Goal: Transaction & Acquisition: Purchase product/service

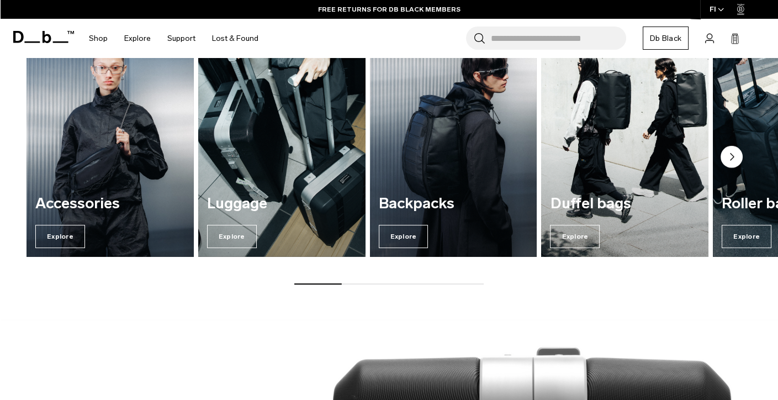
scroll to position [331, 0]
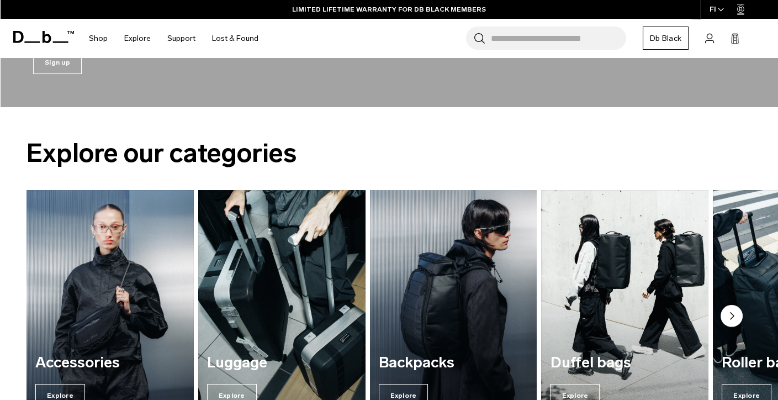
click at [393, 287] on img "3 / 7" at bounding box center [453, 303] width 172 height 233
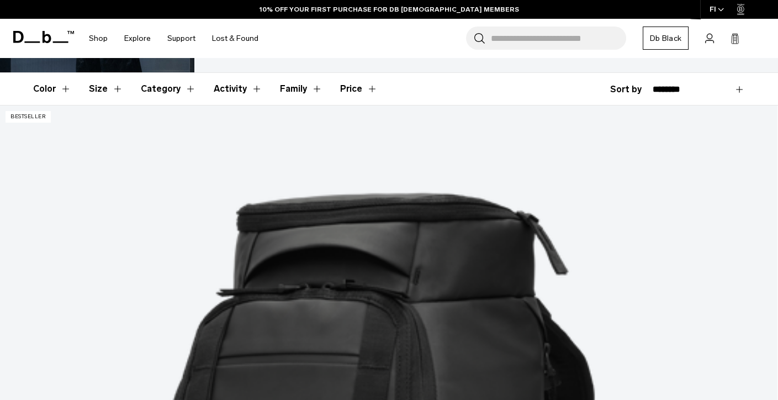
click at [113, 86] on button "Size" at bounding box center [106, 89] width 34 height 32
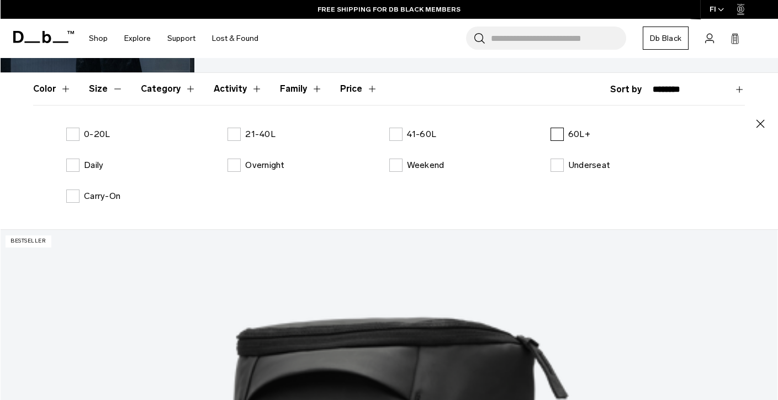
click at [557, 135] on label "60L+" at bounding box center [571, 134] width 40 height 13
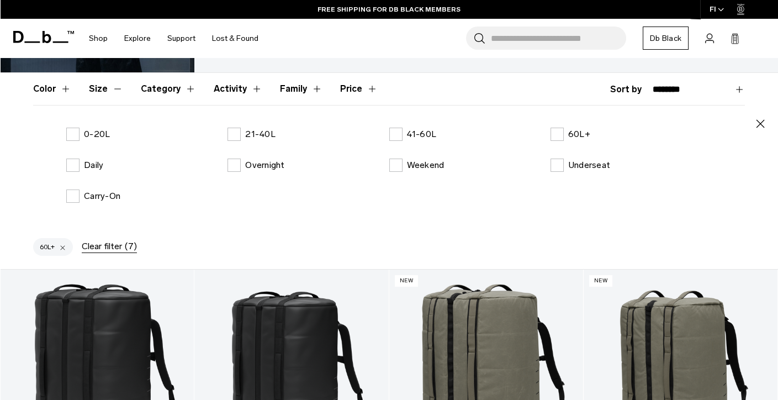
click at [757, 122] on icon "button" at bounding box center [760, 123] width 13 height 13
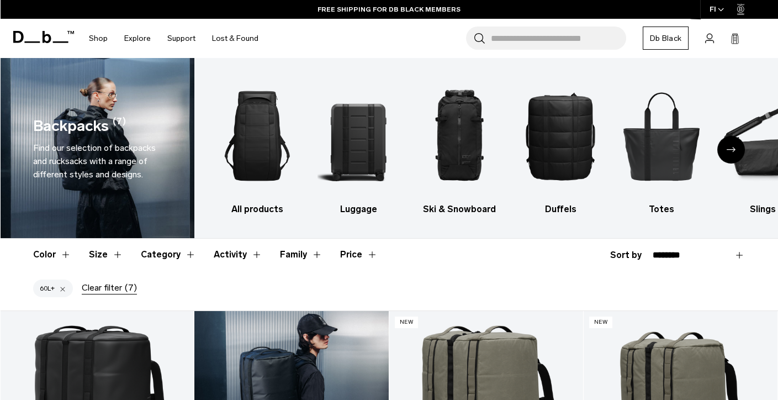
scroll to position [166, 0]
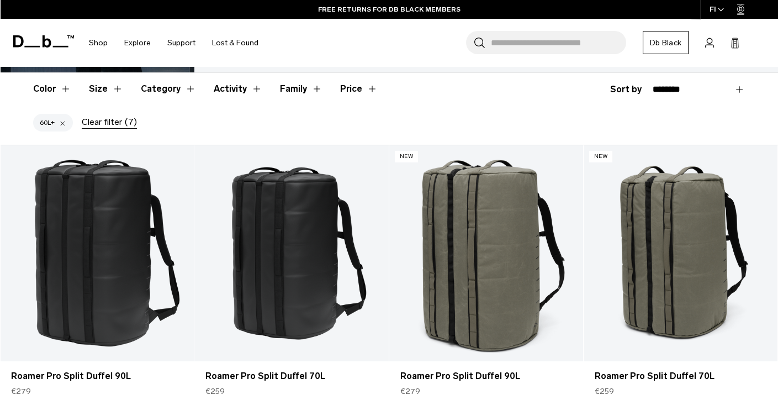
click at [115, 92] on button "Size" at bounding box center [106, 89] width 34 height 32
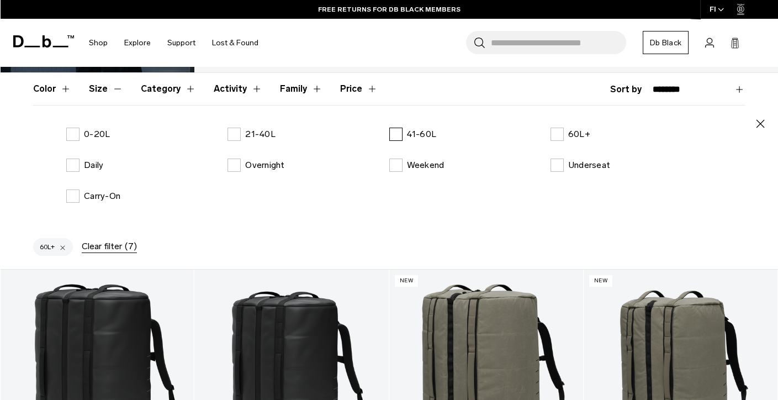
click at [408, 134] on p "41-60L" at bounding box center [422, 134] width 30 height 13
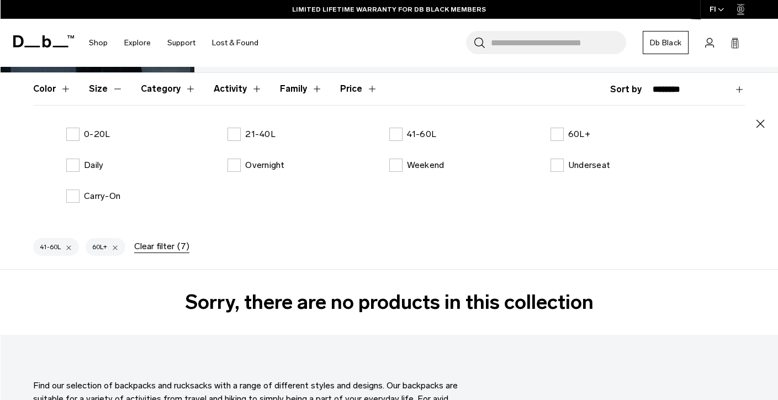
click at [763, 120] on icon "button" at bounding box center [761, 123] width 8 height 8
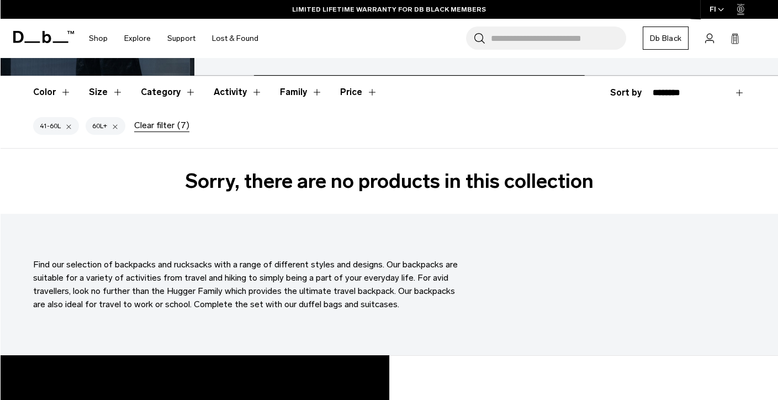
scroll to position [166, 0]
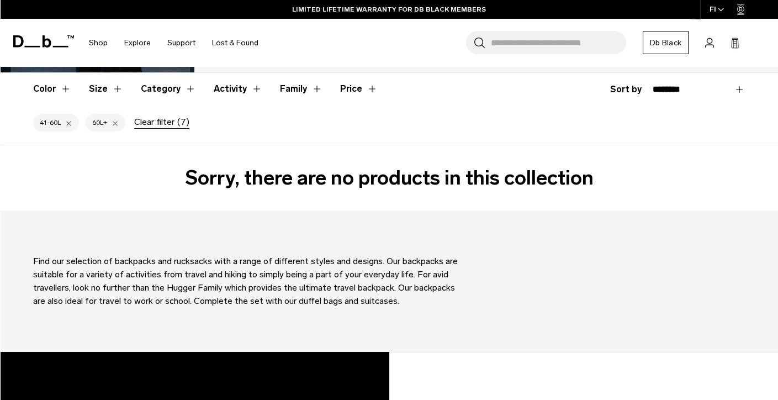
click at [115, 123] on div at bounding box center [115, 123] width 7 height 10
click at [69, 122] on div at bounding box center [68, 123] width 7 height 10
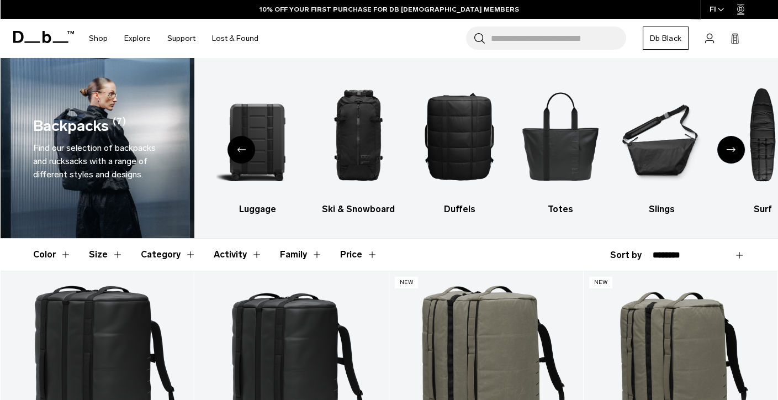
click at [178, 249] on button "Category" at bounding box center [168, 255] width 55 height 32
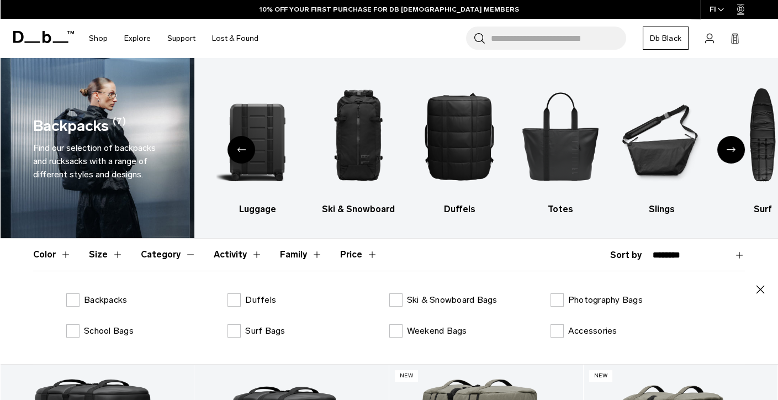
scroll to position [166, 0]
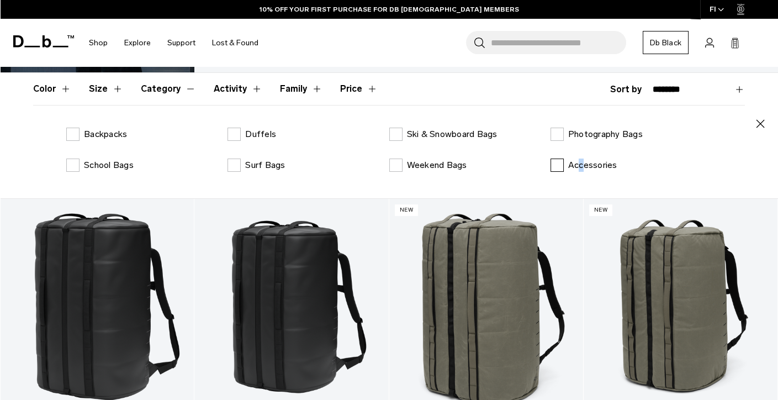
click at [580, 165] on p "Accessories" at bounding box center [592, 165] width 49 height 13
click at [562, 165] on label "Accessories" at bounding box center [584, 165] width 67 height 13
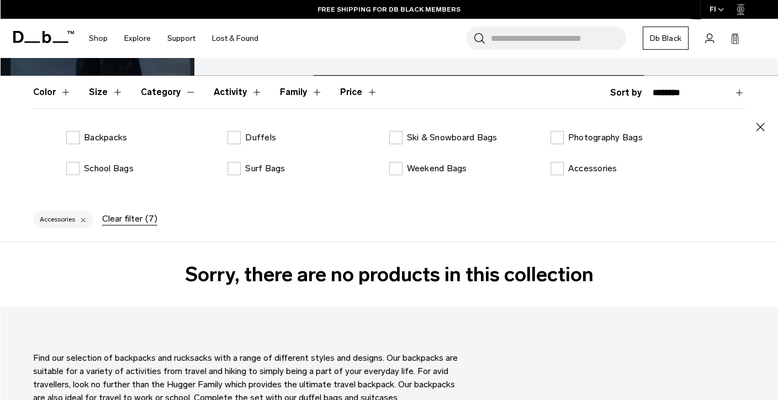
scroll to position [166, 0]
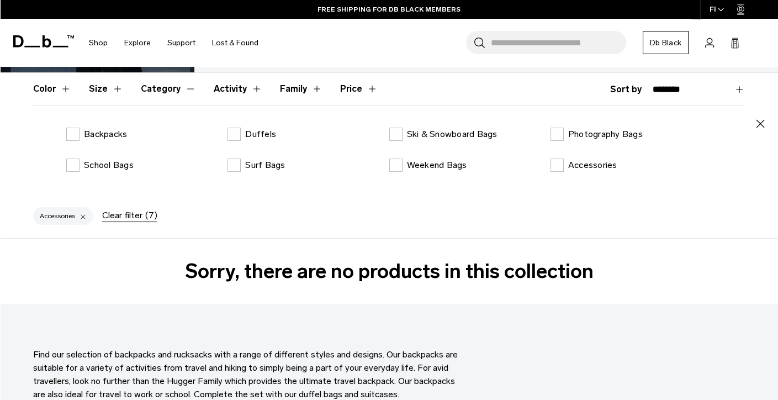
click at [85, 215] on div at bounding box center [83, 216] width 7 height 10
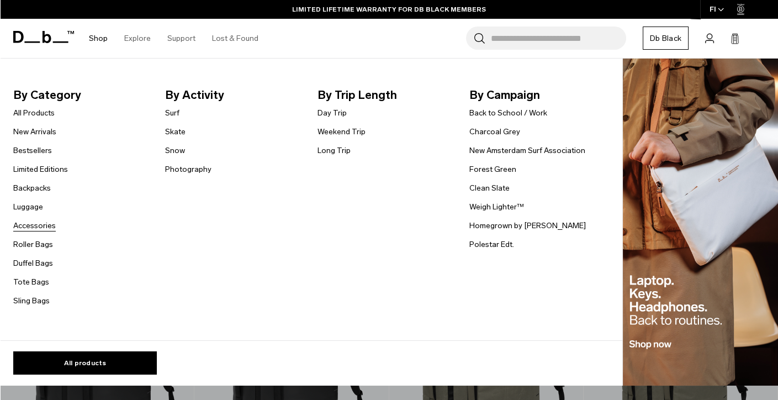
click at [38, 228] on link "Accessories" at bounding box center [34, 226] width 43 height 12
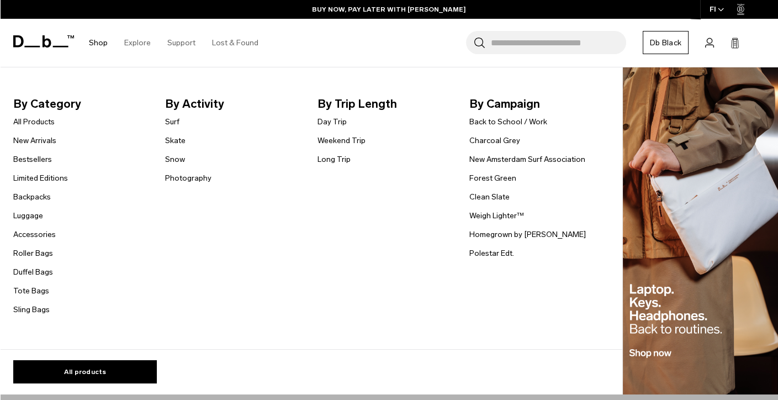
scroll to position [166, 0]
click at [43, 199] on link "Backpacks" at bounding box center [32, 197] width 38 height 12
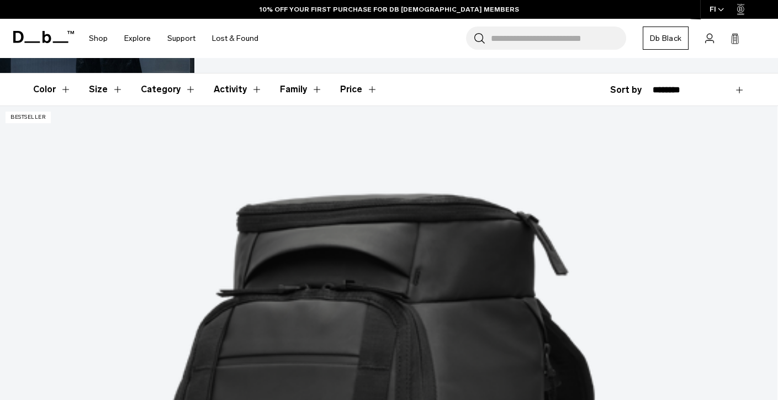
scroll to position [166, 0]
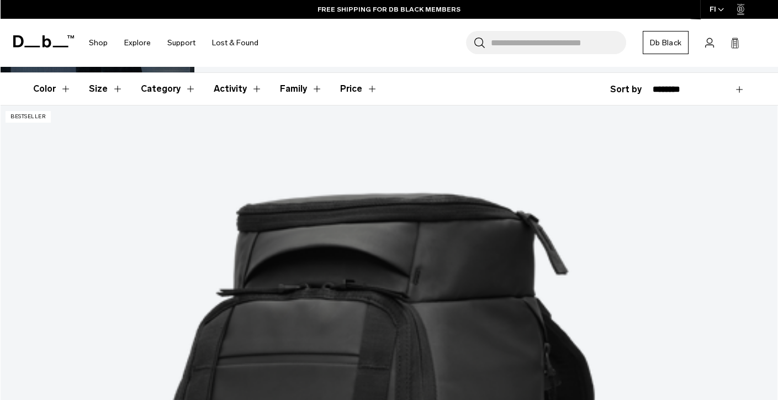
click at [108, 86] on button "Size" at bounding box center [106, 89] width 34 height 32
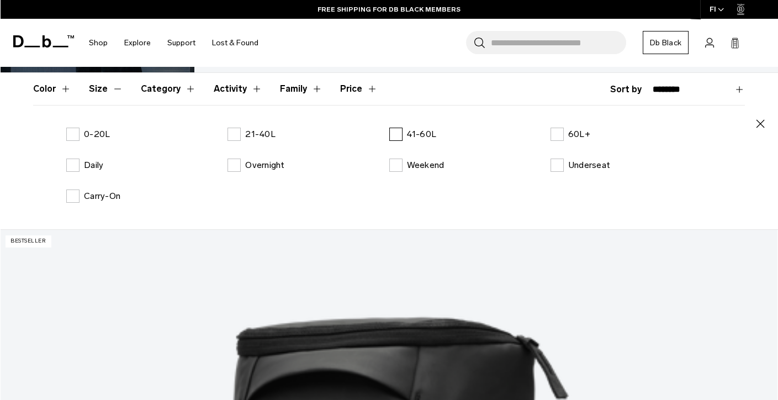
click at [392, 138] on label "41-60L" at bounding box center [413, 134] width 48 height 13
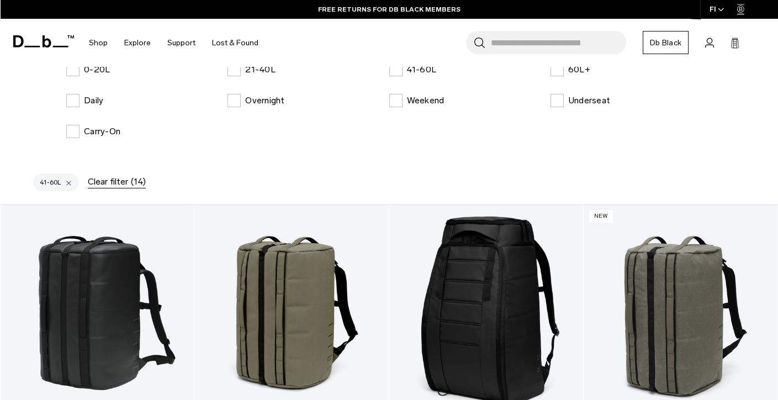
scroll to position [166, 0]
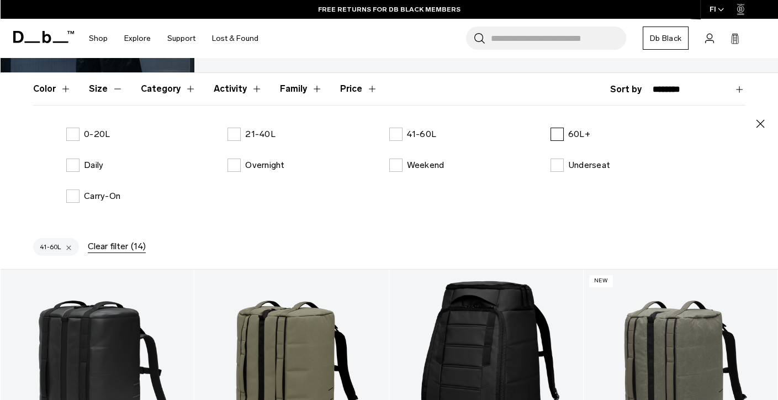
click at [567, 136] on label "60L+" at bounding box center [571, 134] width 40 height 13
click at [398, 131] on label "41-60L" at bounding box center [413, 134] width 48 height 13
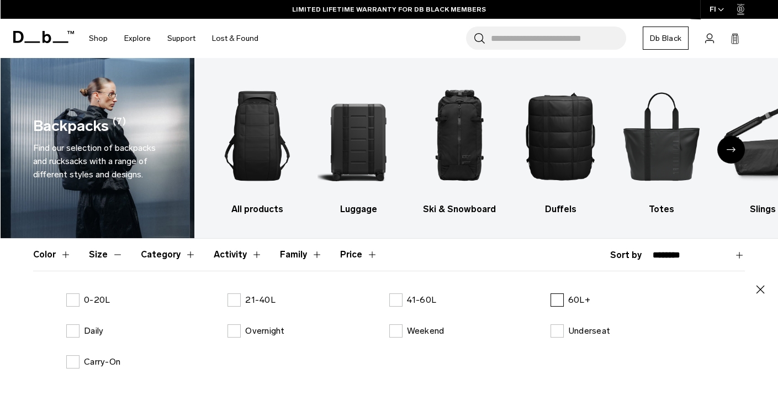
drag, startPoint x: 567, startPoint y: 299, endPoint x: 550, endPoint y: 300, distance: 17.1
click at [567, 299] on label "60L+" at bounding box center [571, 299] width 40 height 13
click at [395, 297] on label "41-60L" at bounding box center [413, 299] width 48 height 13
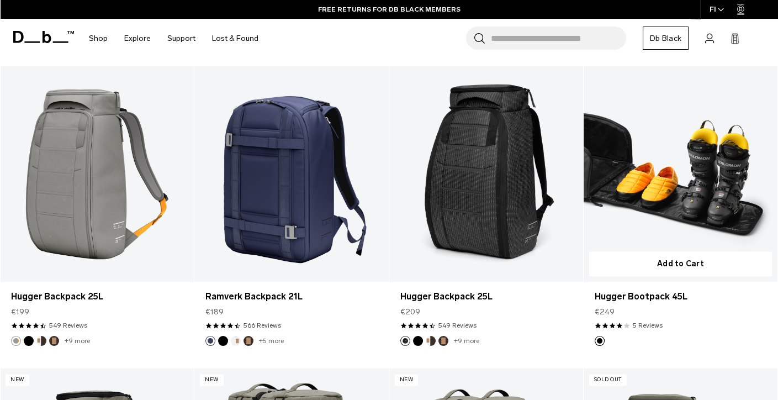
scroll to position [2485, 0]
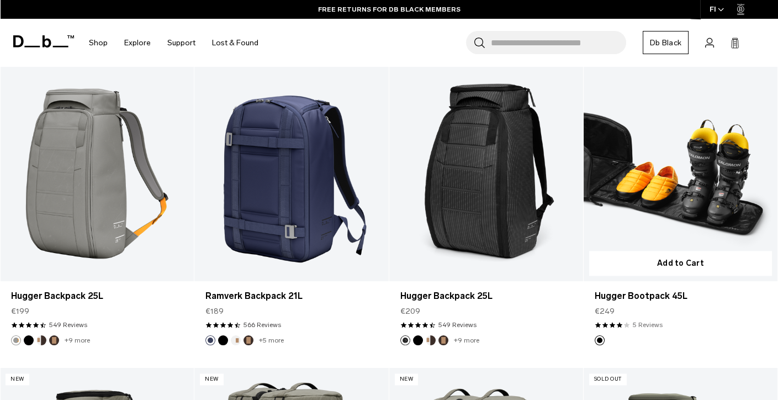
click at [653, 323] on link "5 Reviews" at bounding box center [648, 325] width 30 height 10
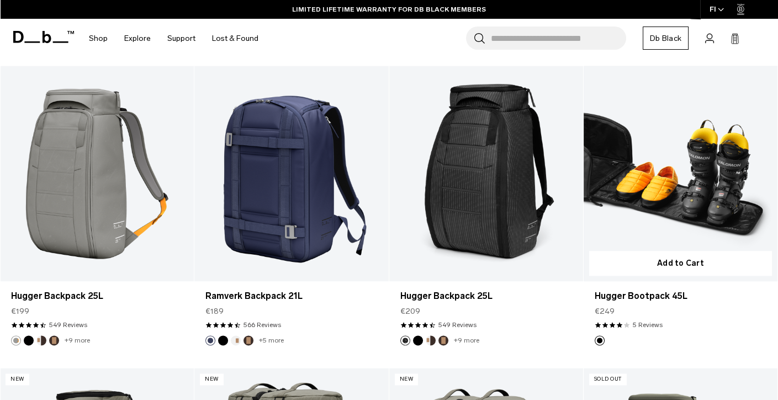
click at [659, 176] on link "Hugger Bootpack 45L" at bounding box center [681, 173] width 194 height 215
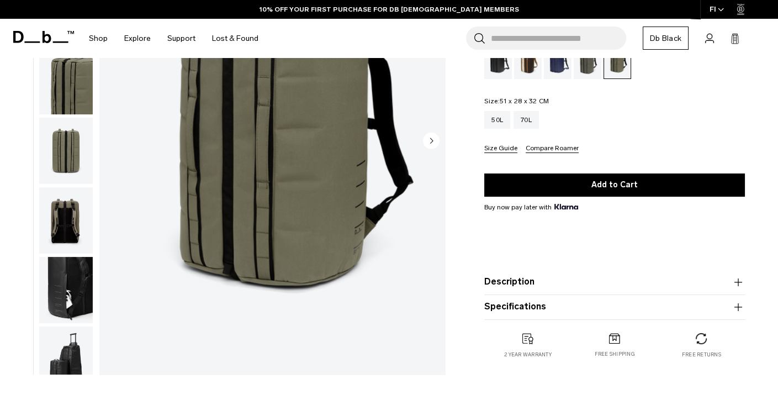
click at [63, 269] on img "button" at bounding box center [66, 290] width 54 height 66
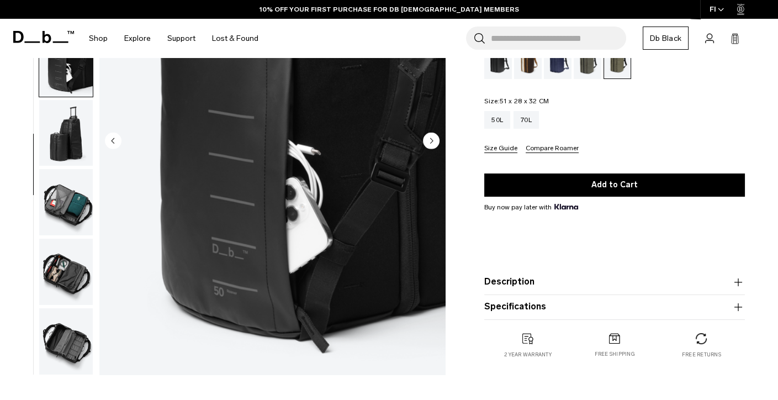
scroll to position [227, 0]
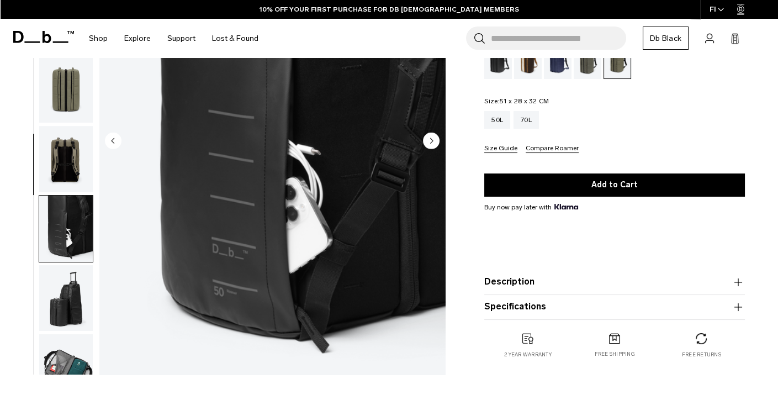
click at [39, 295] on img "button" at bounding box center [66, 298] width 54 height 66
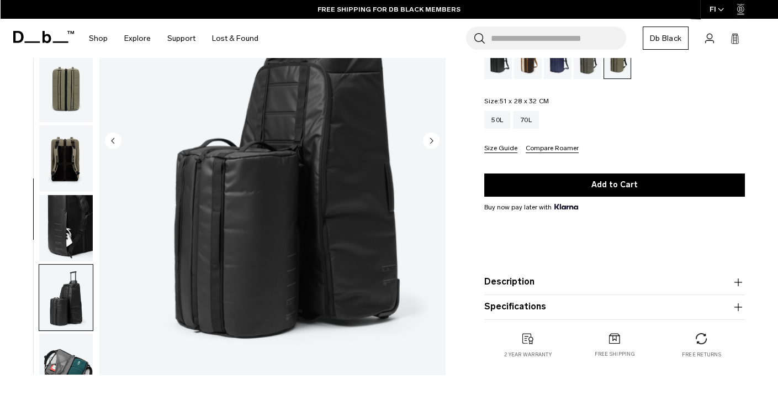
scroll to position [61, 0]
click at [530, 119] on div "70L" at bounding box center [526, 120] width 25 height 18
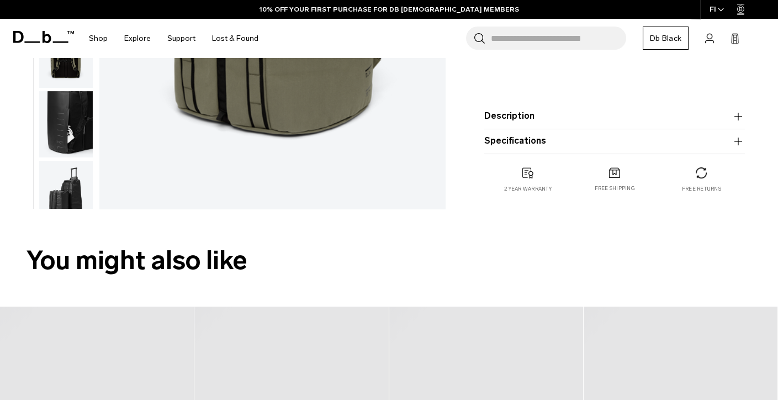
scroll to position [331, 0]
click at [42, 184] on img "button" at bounding box center [66, 194] width 54 height 66
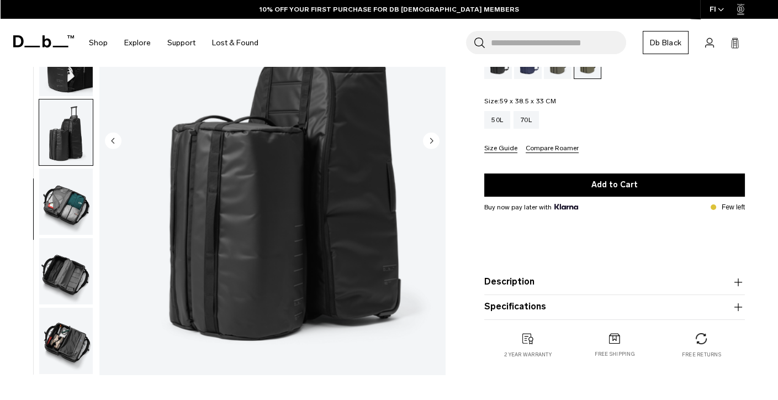
scroll to position [0, 0]
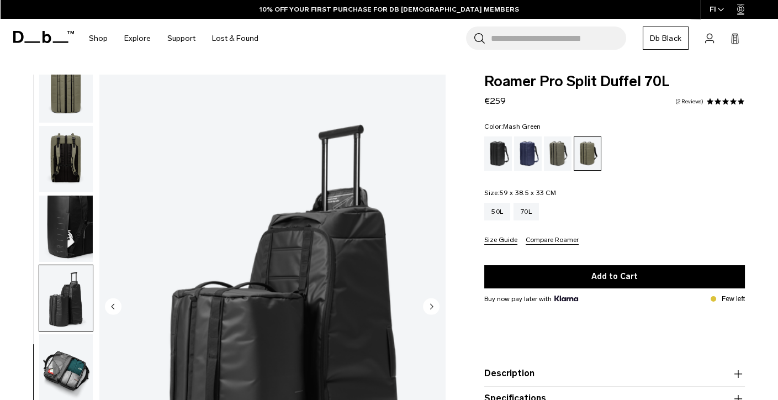
click at [39, 210] on img "button" at bounding box center [66, 229] width 54 height 66
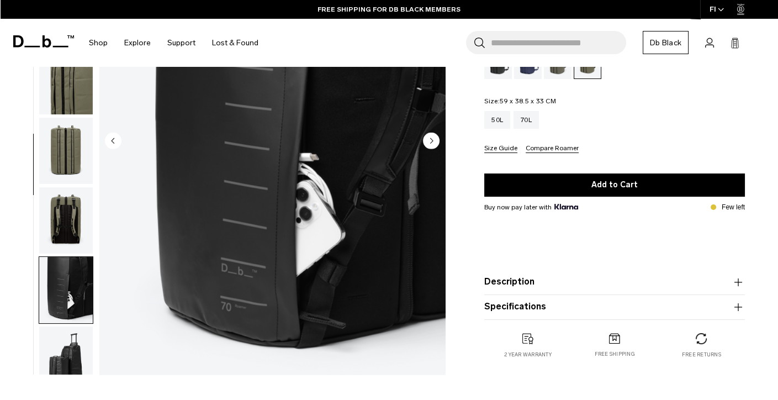
click at [39, 213] on img "button" at bounding box center [66, 220] width 54 height 66
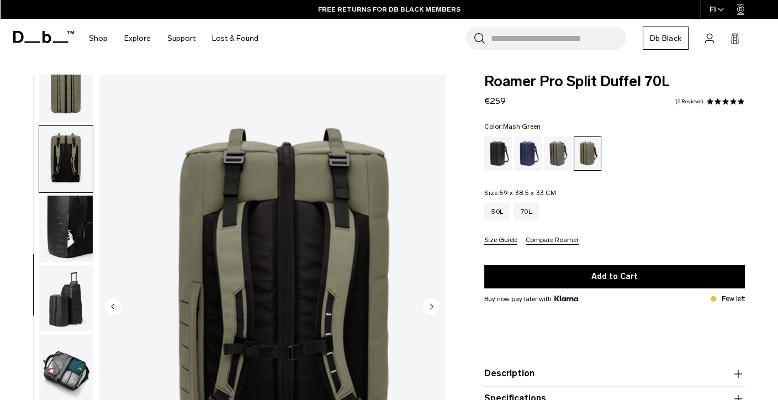
click at [39, 224] on img "button" at bounding box center [66, 229] width 54 height 66
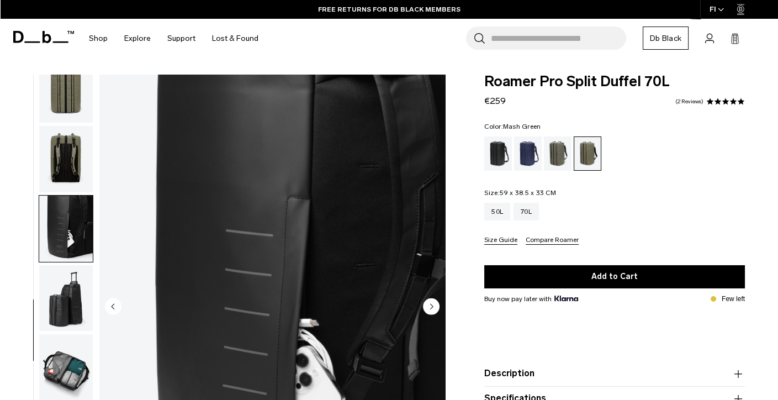
click at [45, 140] on img "button" at bounding box center [66, 159] width 54 height 66
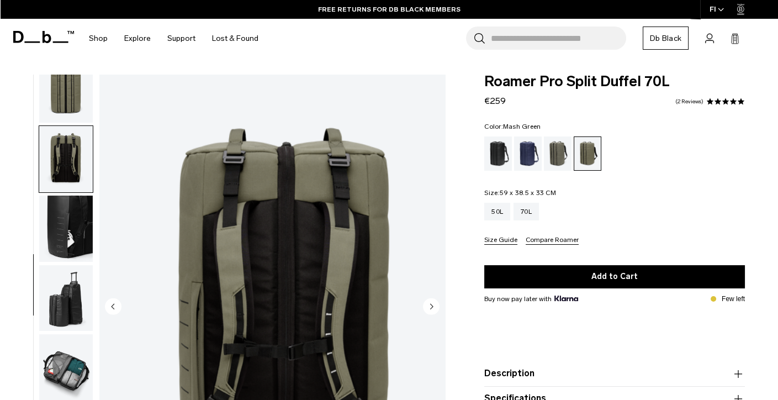
click at [51, 114] on img "button" at bounding box center [66, 89] width 54 height 66
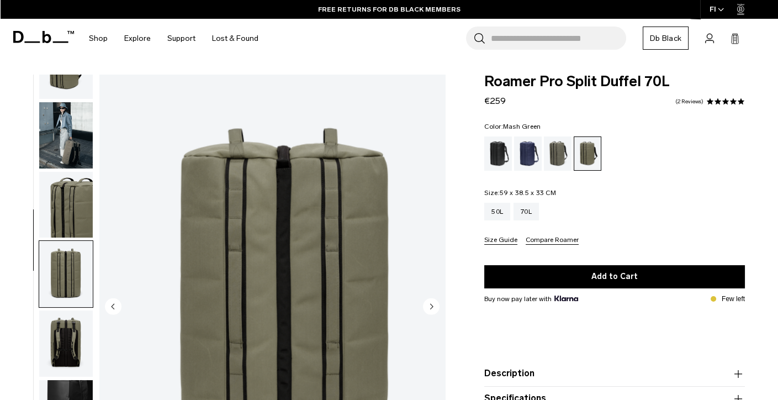
click at [39, 151] on img "button" at bounding box center [66, 135] width 54 height 66
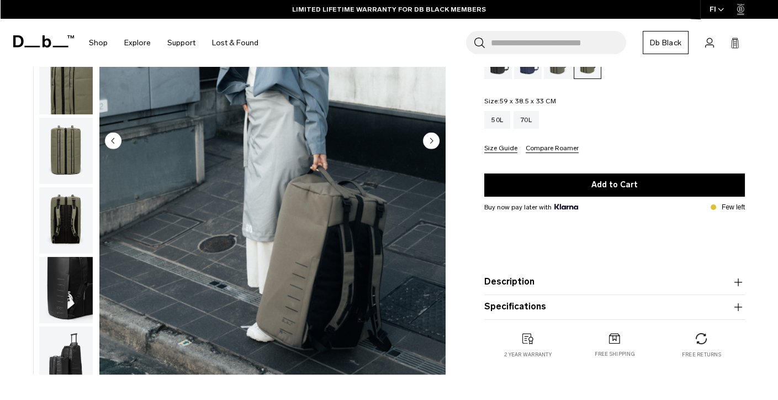
click at [39, 146] on img "button" at bounding box center [66, 151] width 54 height 66
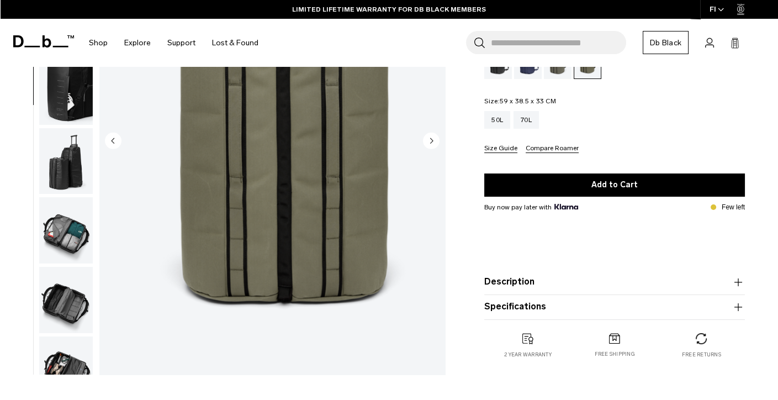
scroll to position [227, 0]
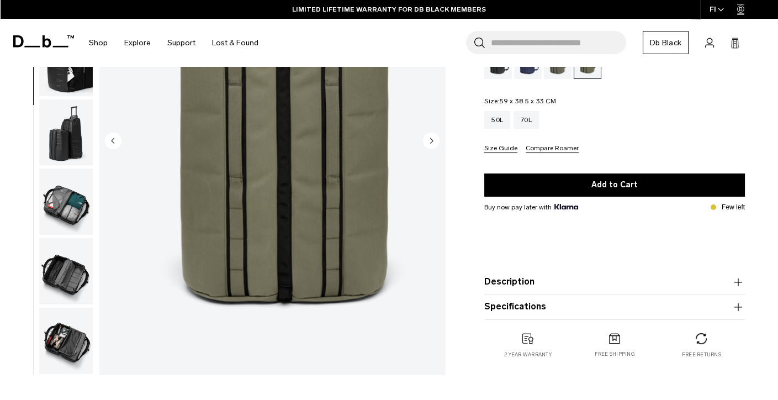
click at [43, 265] on img "button" at bounding box center [66, 271] width 54 height 66
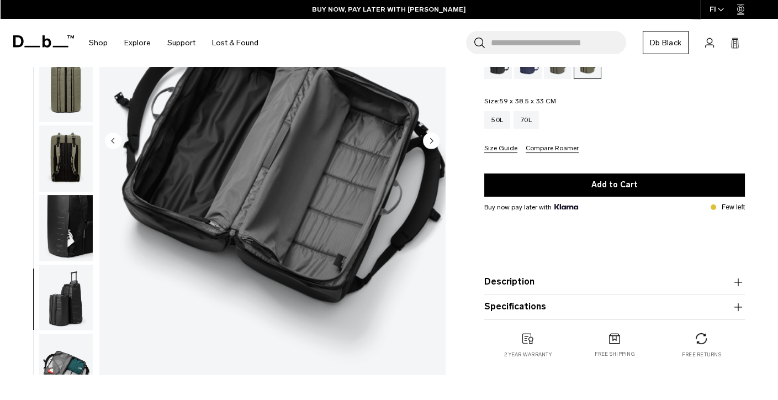
scroll to position [61, 0]
click at [39, 215] on img "button" at bounding box center [66, 229] width 54 height 66
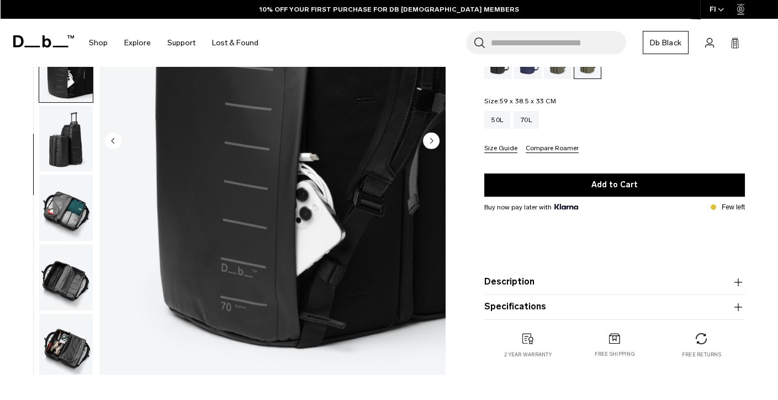
scroll to position [227, 0]
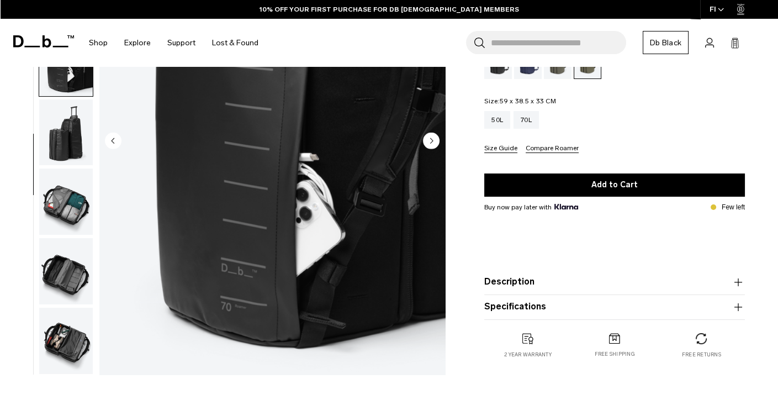
click at [41, 271] on img "button" at bounding box center [66, 271] width 54 height 66
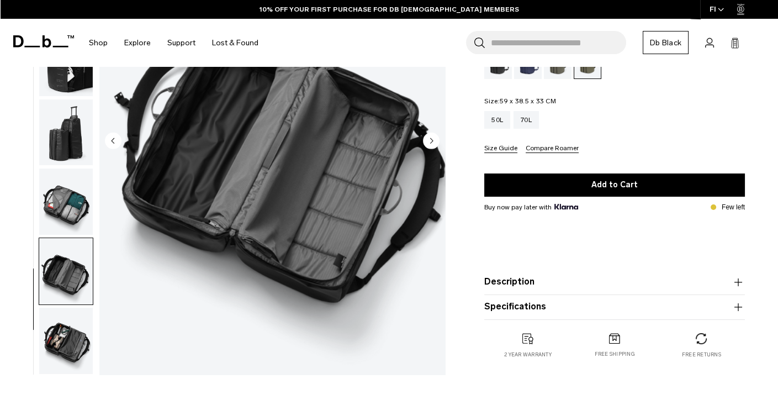
click at [42, 341] on img "button" at bounding box center [66, 341] width 54 height 66
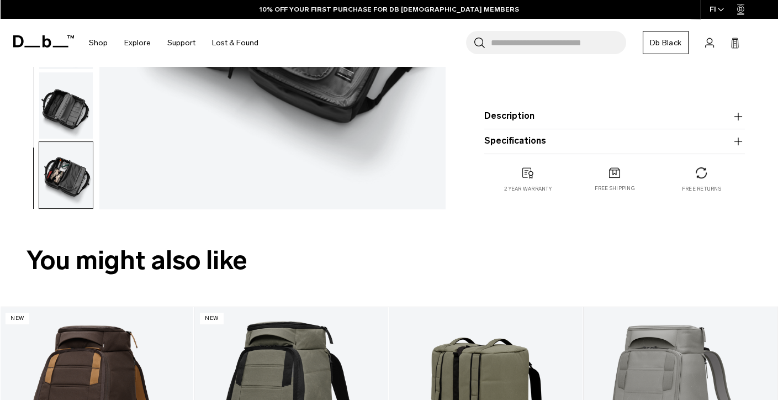
scroll to position [663, 0]
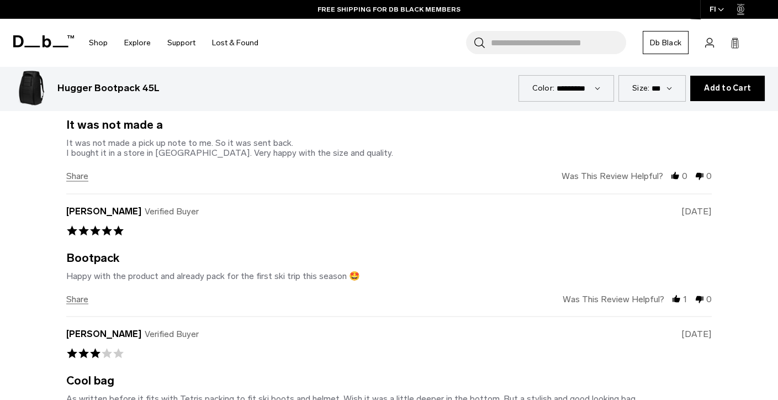
scroll to position [2983, 0]
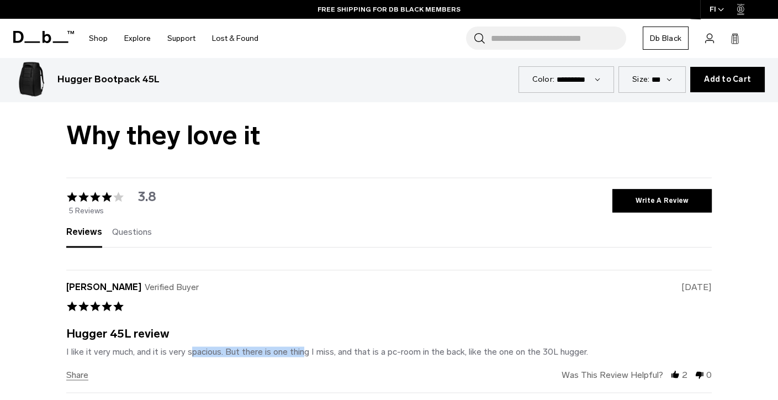
drag, startPoint x: 186, startPoint y: 351, endPoint x: 297, endPoint y: 350, distance: 110.5
click at [297, 350] on div "I like it very much, and it is very spacious. But there is one thing I miss, an…" at bounding box center [327, 351] width 522 height 10
drag, startPoint x: 429, startPoint y: 352, endPoint x: 471, endPoint y: 353, distance: 42.0
click at [470, 353] on div "I like it very much, and it is very spacious. But there is one thing I miss, an…" at bounding box center [327, 351] width 522 height 10
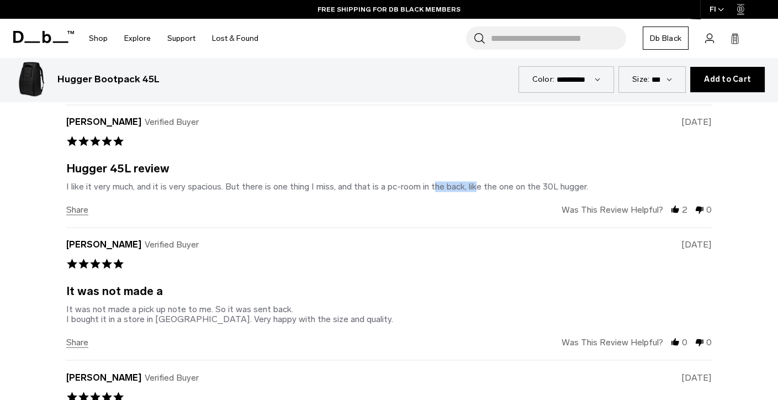
scroll to position [3148, 0]
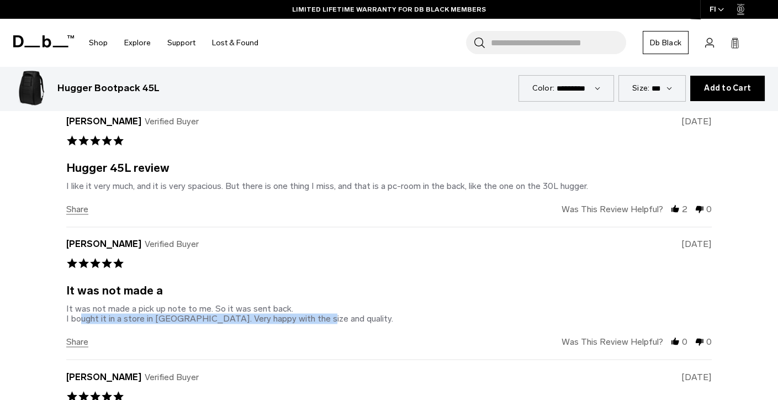
drag, startPoint x: 82, startPoint y: 315, endPoint x: 314, endPoint y: 319, distance: 232.0
click at [314, 319] on div "It was not made a pick up note to me. So it was sent back. I bought it in a sto…" at bounding box center [229, 313] width 327 height 20
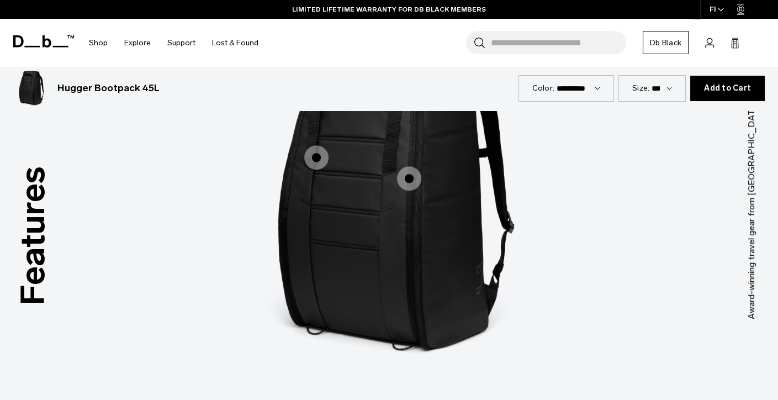
scroll to position [1657, 0]
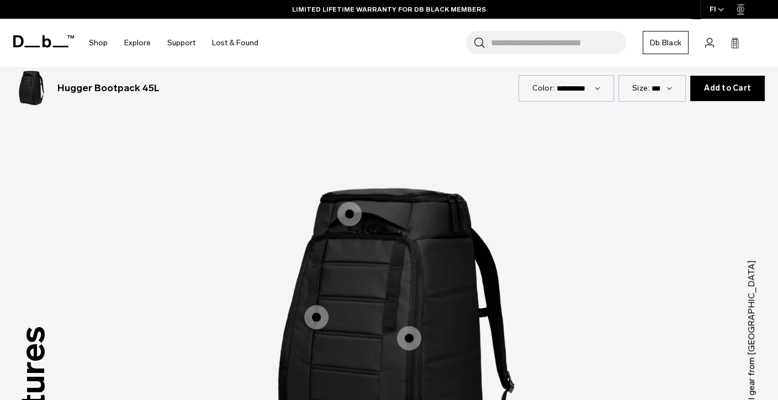
click at [309, 313] on span "1 / 3" at bounding box center [316, 317] width 24 height 24
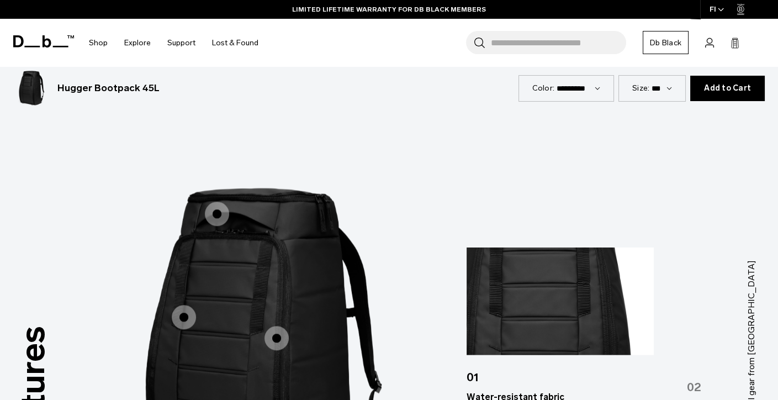
click at [277, 331] on span "1 / 3" at bounding box center [277, 338] width 24 height 24
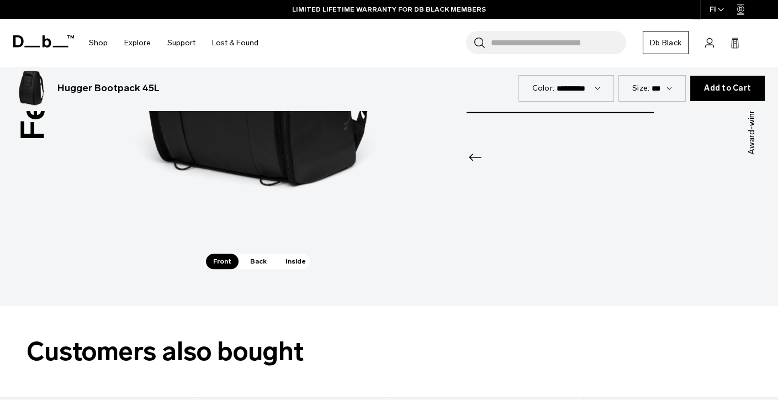
scroll to position [1988, 0]
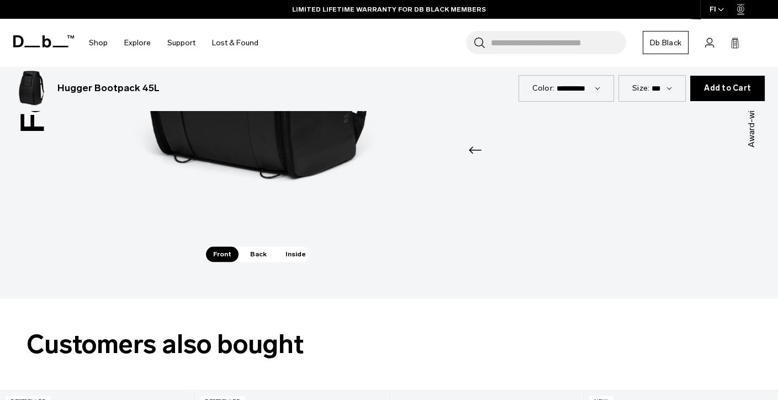
click at [264, 257] on span "Back" at bounding box center [258, 253] width 31 height 15
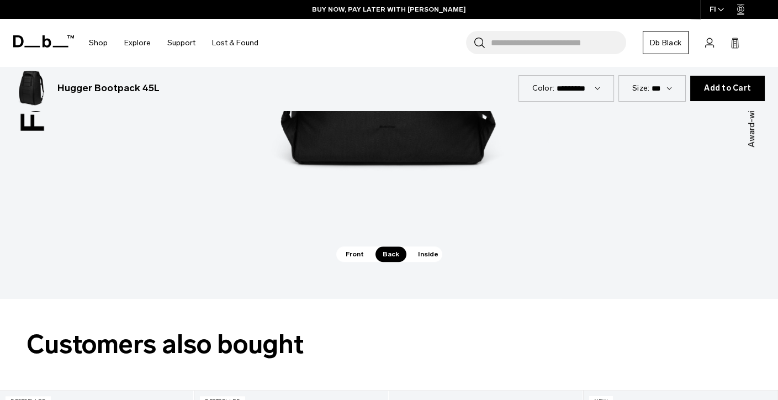
click at [427, 260] on span "Inside" at bounding box center [428, 253] width 35 height 15
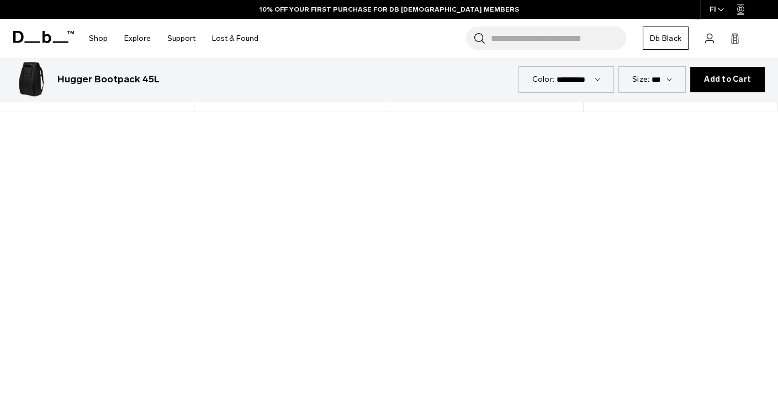
scroll to position [994, 0]
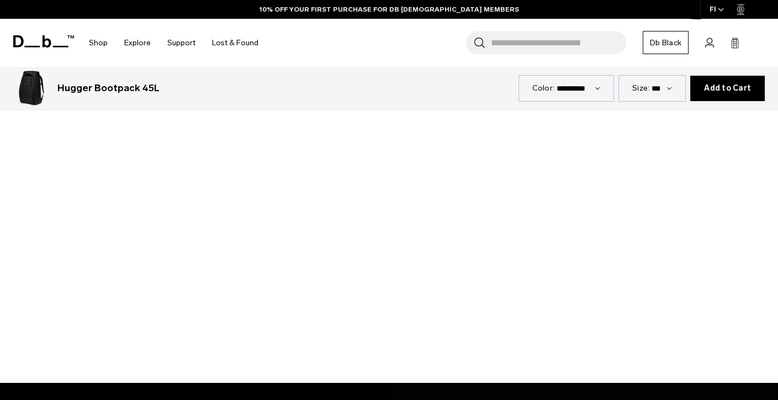
click at [395, 178] on div at bounding box center [389, 165] width 778 height 438
click at [393, 163] on div at bounding box center [389, 165] width 778 height 438
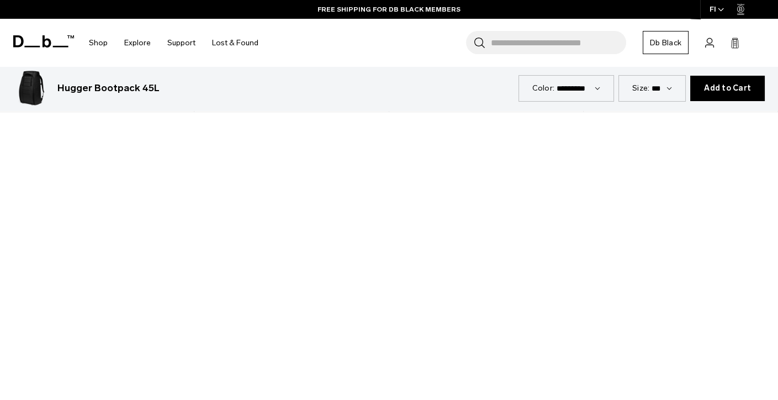
scroll to position [828, 0]
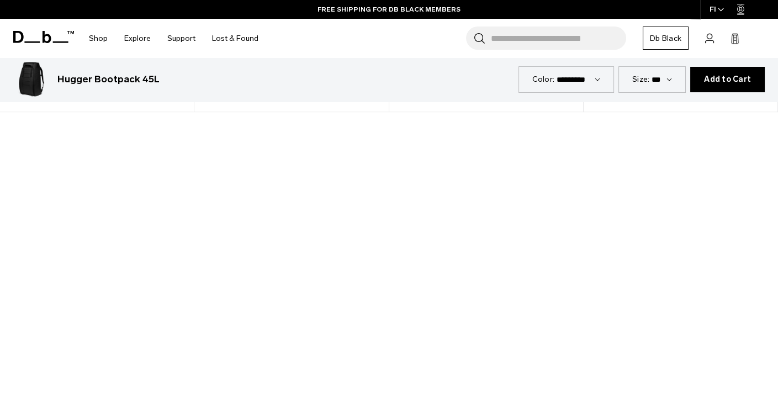
click at [382, 327] on div at bounding box center [389, 331] width 778 height 438
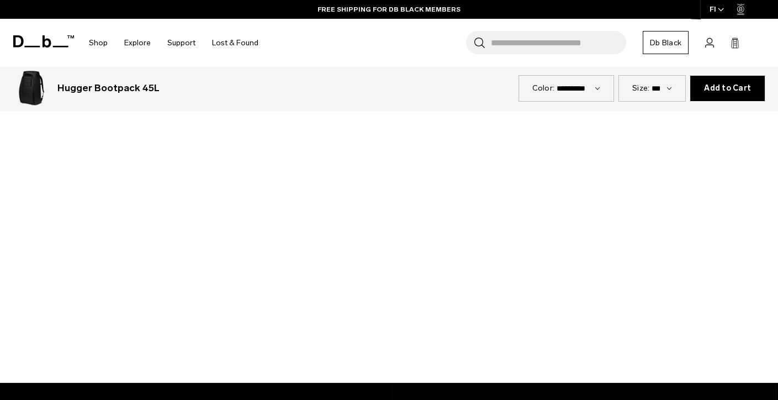
click at [392, 162] on div at bounding box center [389, 165] width 778 height 438
click at [389, 163] on div at bounding box center [389, 165] width 778 height 438
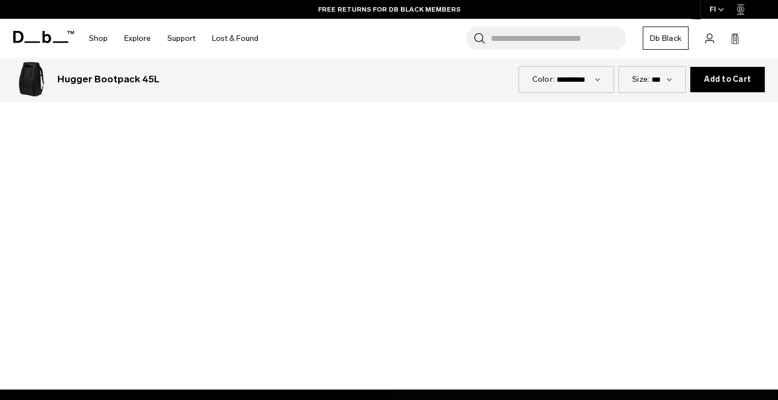
scroll to position [828, 0]
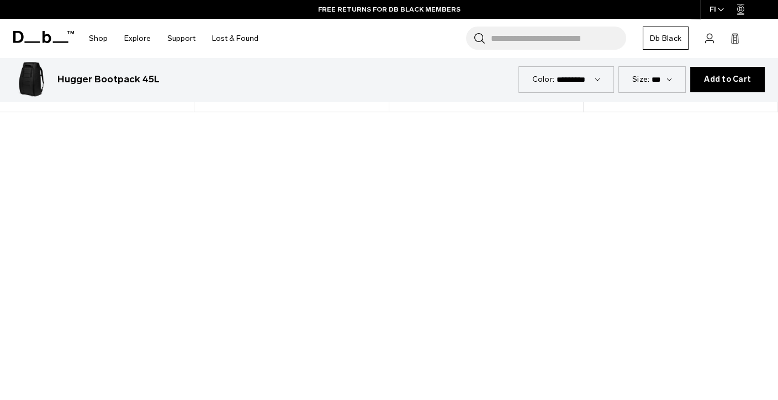
click at [142, 127] on div at bounding box center [389, 331] width 778 height 438
click at [1, 127] on div at bounding box center [389, 331] width 778 height 438
click at [12, 130] on div at bounding box center [389, 331] width 778 height 438
drag, startPoint x: 12, startPoint y: 130, endPoint x: 6, endPoint y: 117, distance: 15.1
click at [12, 130] on div at bounding box center [389, 331] width 778 height 438
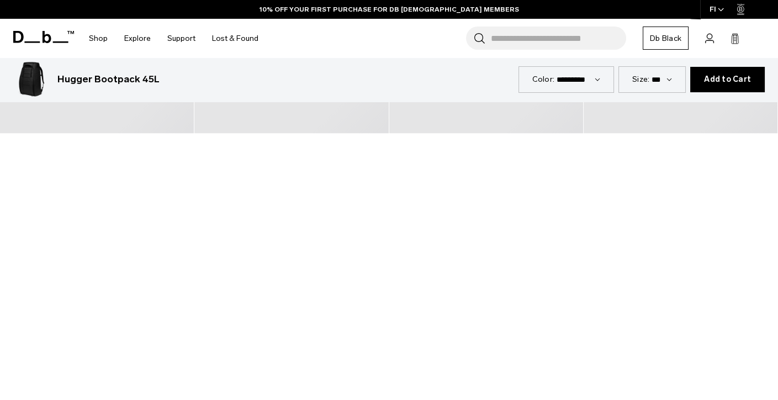
click at [396, 347] on div at bounding box center [389, 352] width 778 height 438
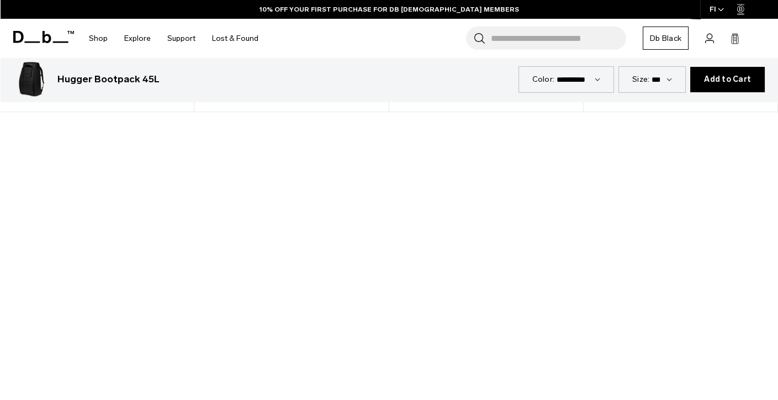
click at [184, 129] on div at bounding box center [389, 331] width 778 height 438
click at [704, 126] on div at bounding box center [389, 331] width 778 height 438
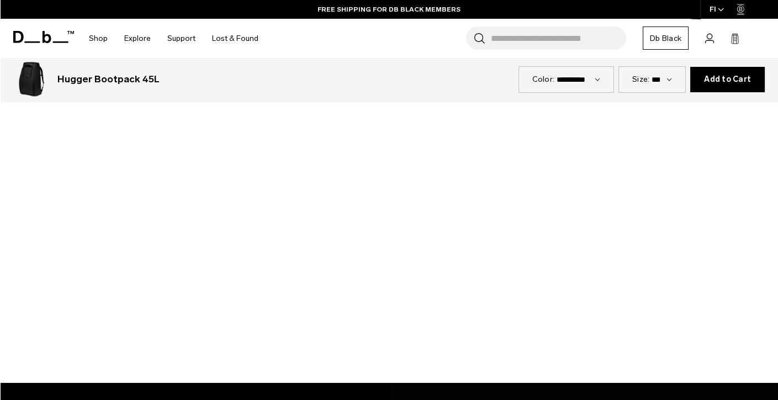
scroll to position [828, 0]
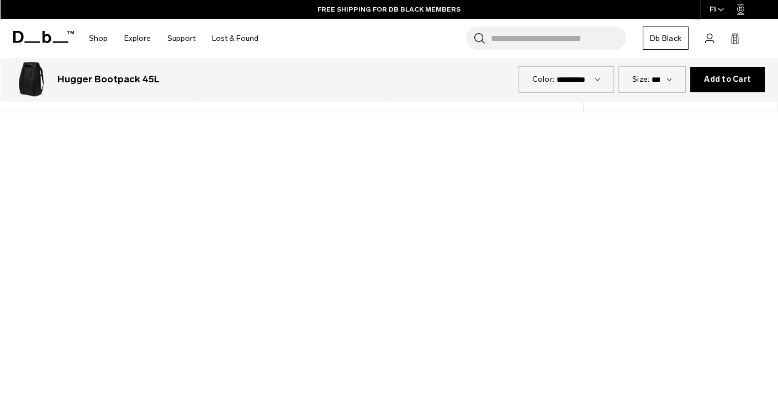
drag, startPoint x: 251, startPoint y: 133, endPoint x: 31, endPoint y: 134, distance: 219.3
click at [31, 134] on div at bounding box center [389, 331] width 778 height 438
drag, startPoint x: 42, startPoint y: 129, endPoint x: 228, endPoint y: 122, distance: 186.3
click at [228, 122] on div at bounding box center [389, 331] width 778 height 438
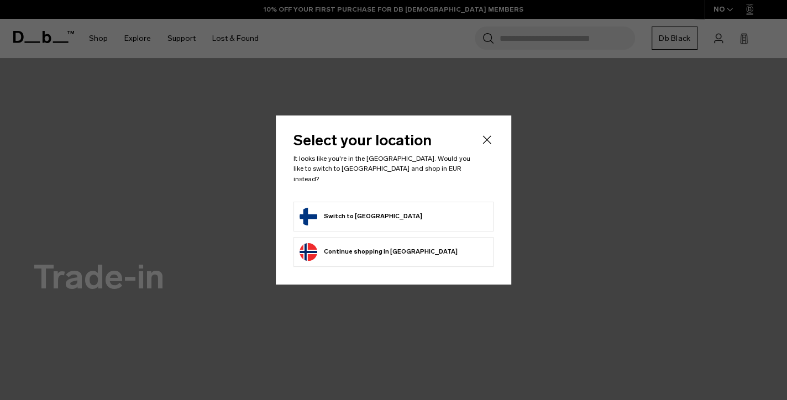
click at [336, 212] on button "Switch to [GEOGRAPHIC_DATA]" at bounding box center [360, 217] width 123 height 18
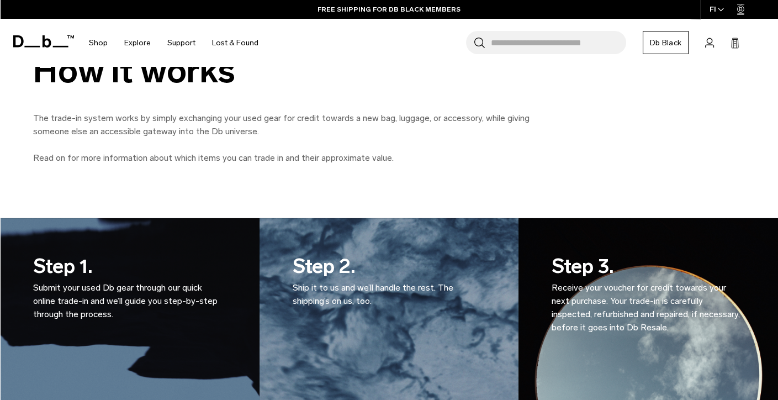
drag, startPoint x: 78, startPoint y: 133, endPoint x: 263, endPoint y: 136, distance: 185.1
click at [263, 136] on p "The trade-in system works by simply exchanging your used gear for credit toward…" at bounding box center [281, 125] width 497 height 27
drag, startPoint x: 199, startPoint y: 157, endPoint x: 78, endPoint y: 167, distance: 121.9
click at [198, 157] on p "Read on for more information about which items you can trade in and their appro…" at bounding box center [281, 157] width 497 height 13
drag, startPoint x: 58, startPoint y: 156, endPoint x: 433, endPoint y: 159, distance: 375.0
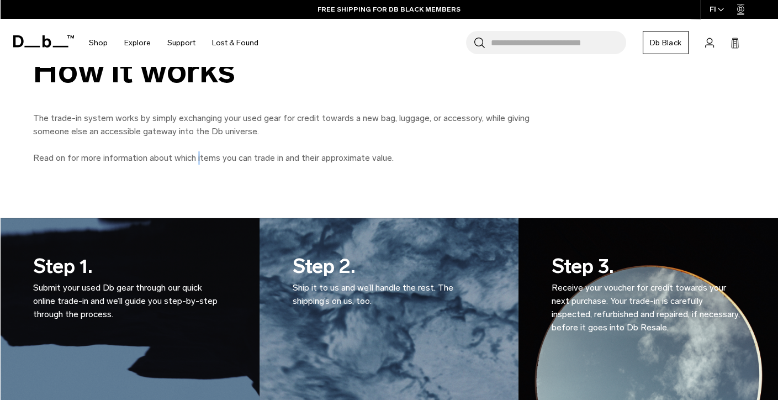
click at [433, 159] on p "Read on for more information about which items you can trade in and their appro…" at bounding box center [281, 157] width 497 height 13
click at [433, 160] on p "Read on for more information about which items you can trade in and their appro…" at bounding box center [281, 157] width 497 height 13
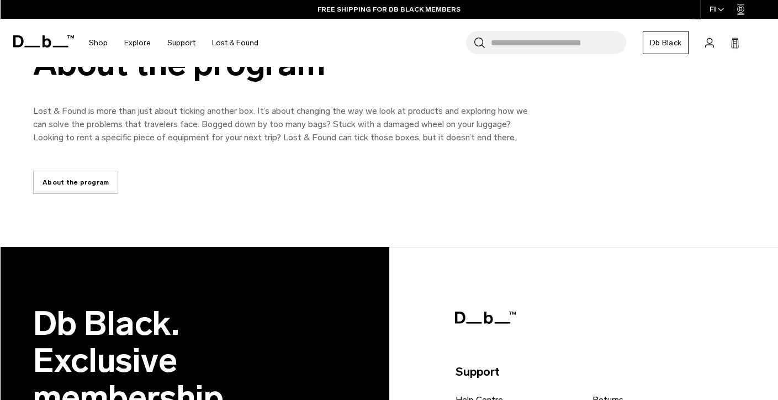
scroll to position [2154, 0]
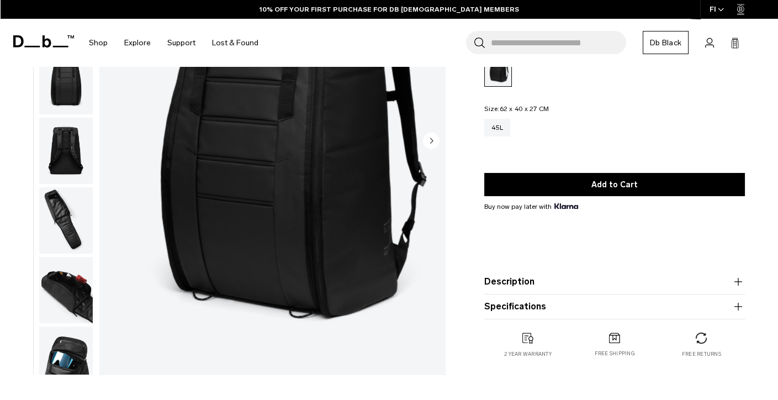
click at [657, 283] on button "Description" at bounding box center [614, 281] width 261 height 13
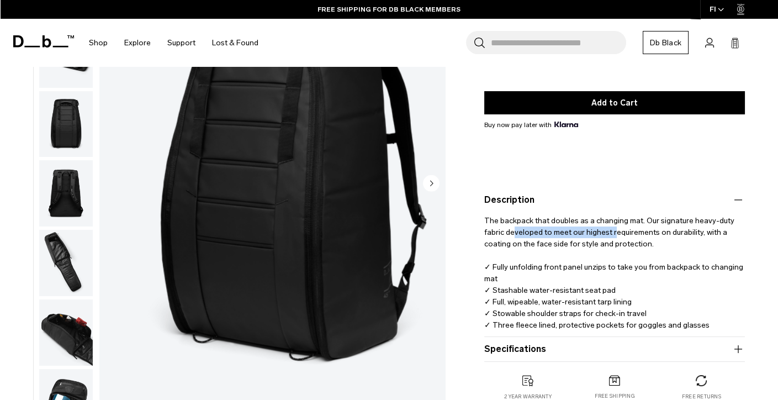
drag, startPoint x: 515, startPoint y: 229, endPoint x: 615, endPoint y: 233, distance: 100.0
click at [615, 233] on p "The backpack that doubles as a changing mat. Our signature heavy-duty fabric de…" at bounding box center [614, 269] width 261 height 124
click at [648, 255] on p "The backpack that doubles as a changing mat. Our signature heavy-duty fabric de…" at bounding box center [614, 269] width 261 height 124
